Goal: Find specific page/section: Find specific page/section

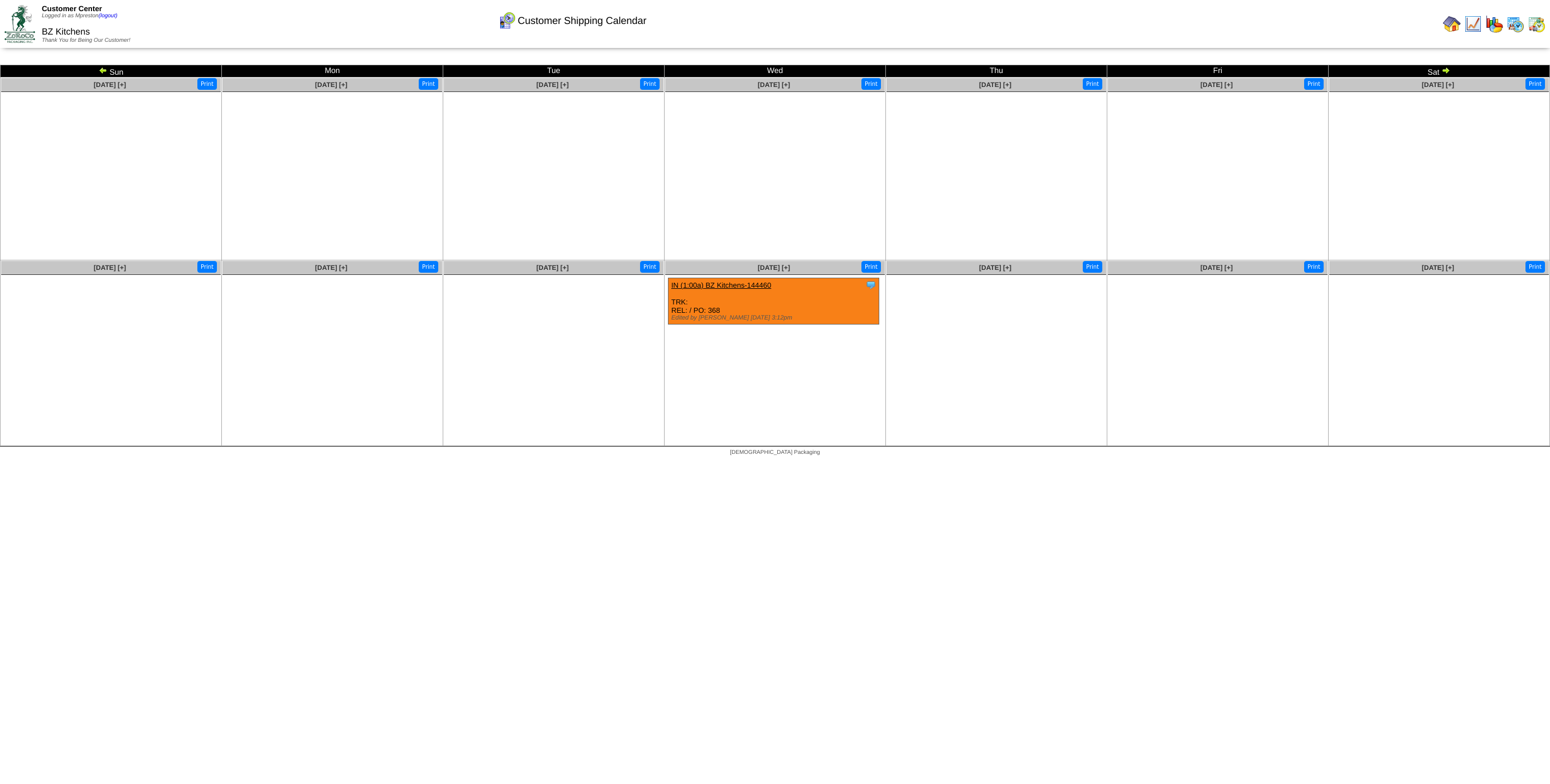
click at [1540, 31] on img at bounding box center [1537, 24] width 18 height 18
click at [1523, 28] on img at bounding box center [1516, 24] width 18 height 18
click at [1314, 87] on button "Print" at bounding box center [1314, 84] width 19 height 11
click at [100, 72] on img at bounding box center [103, 70] width 9 height 9
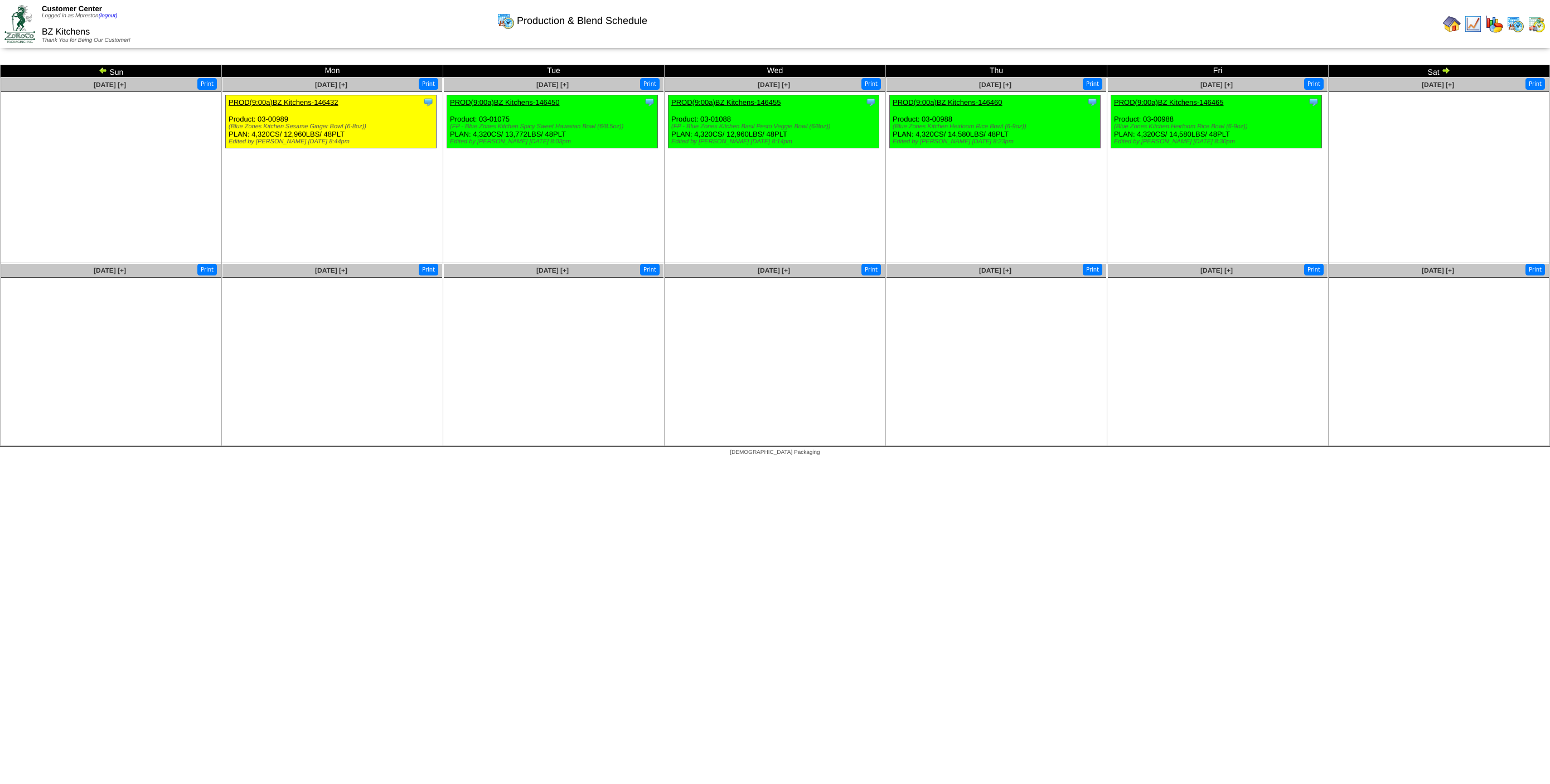
click at [99, 70] on img at bounding box center [103, 70] width 9 height 9
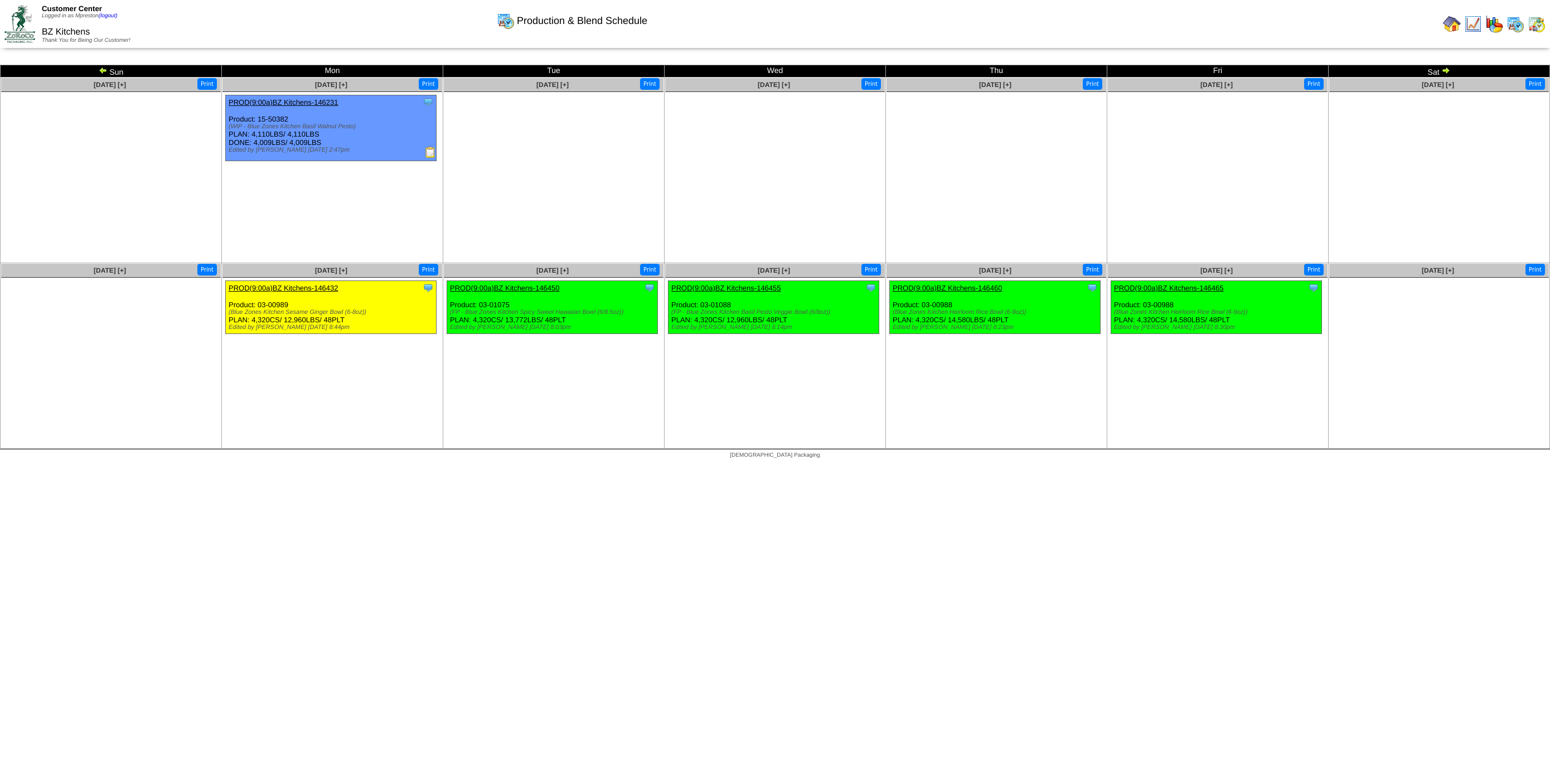
click at [99, 66] on img at bounding box center [103, 70] width 9 height 9
